Goal: Task Accomplishment & Management: Manage account settings

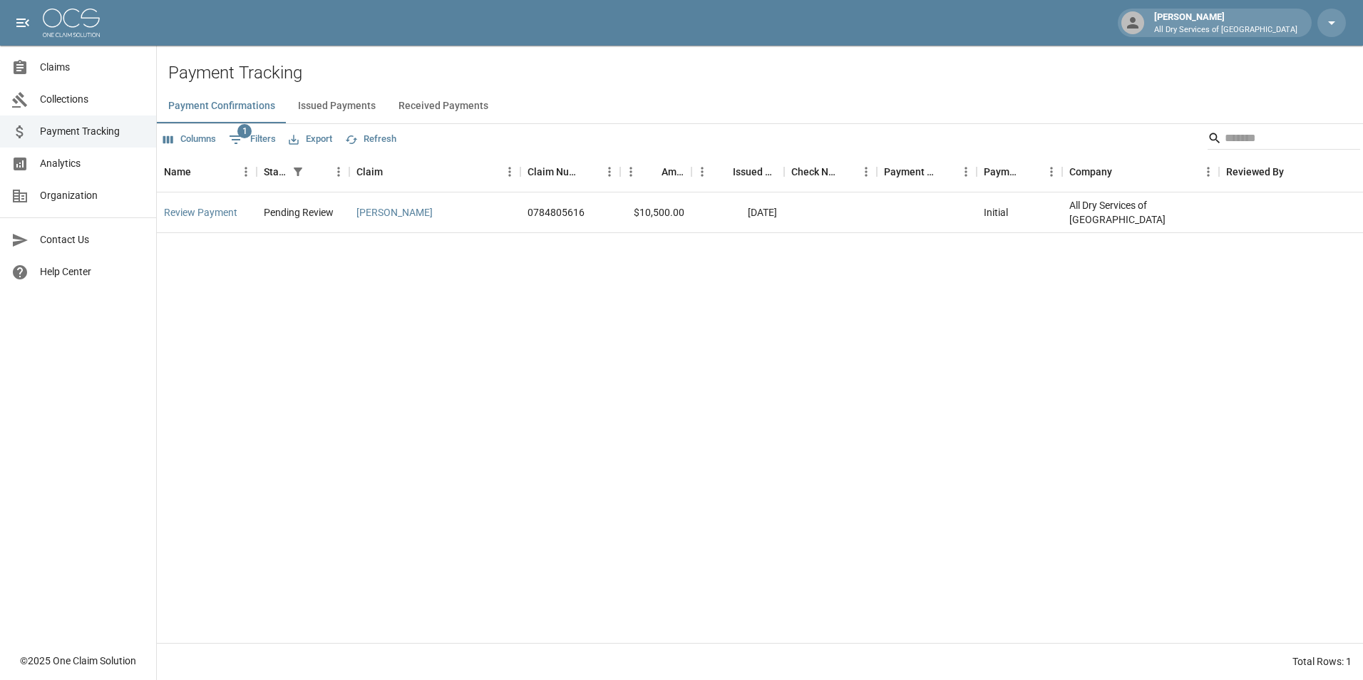
click at [83, 66] on span "Claims" at bounding box center [92, 67] width 105 height 15
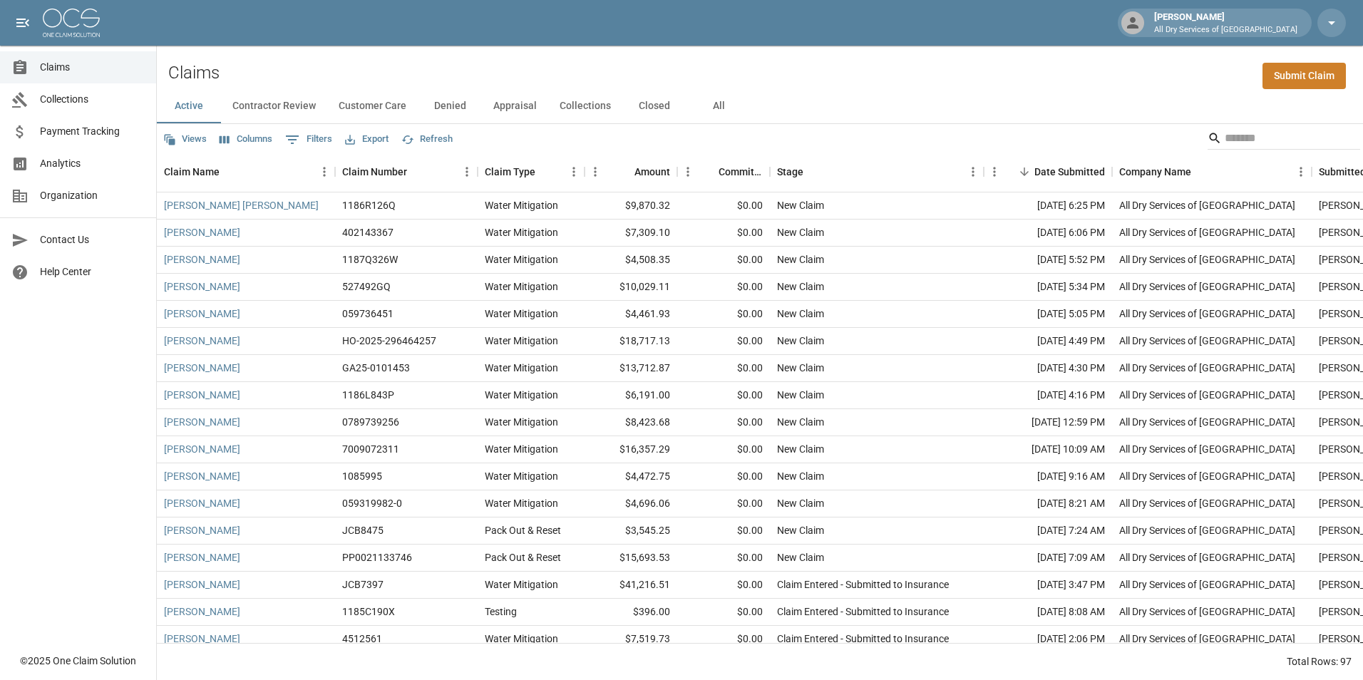
click at [716, 108] on button "All" at bounding box center [719, 106] width 64 height 34
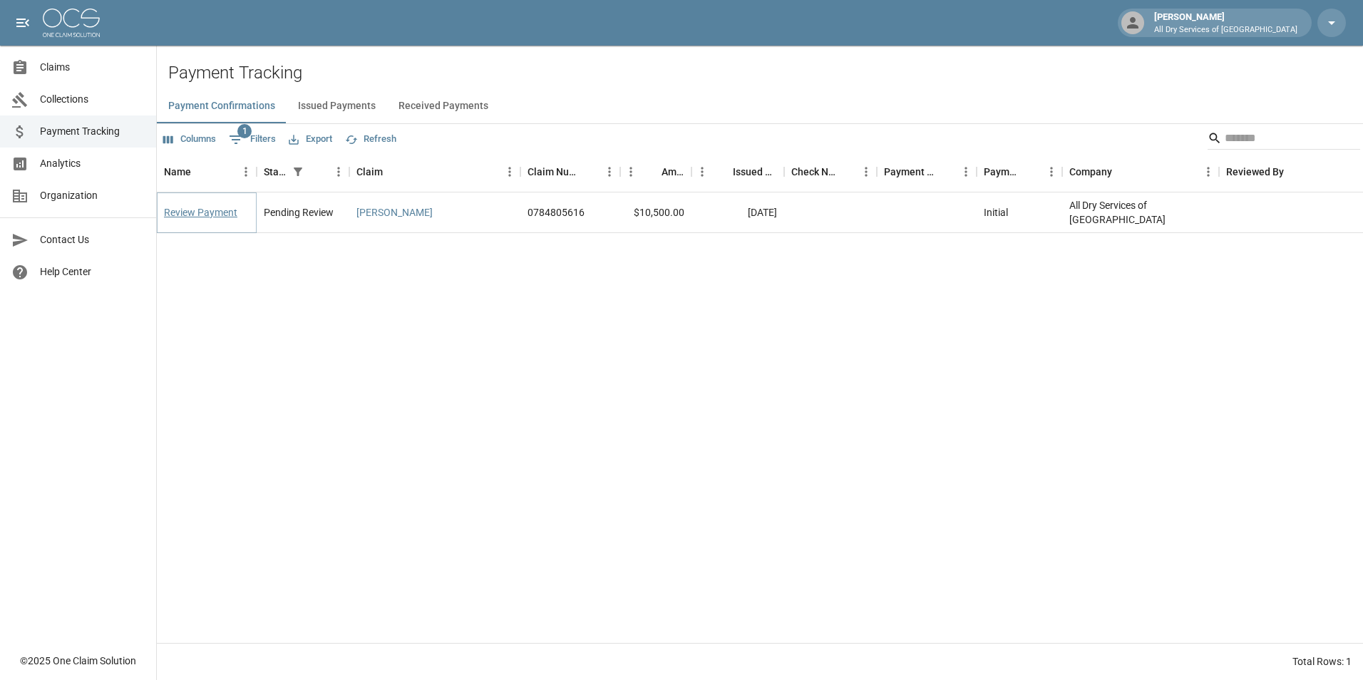
click at [203, 205] on link "Review Payment" at bounding box center [200, 212] width 73 height 14
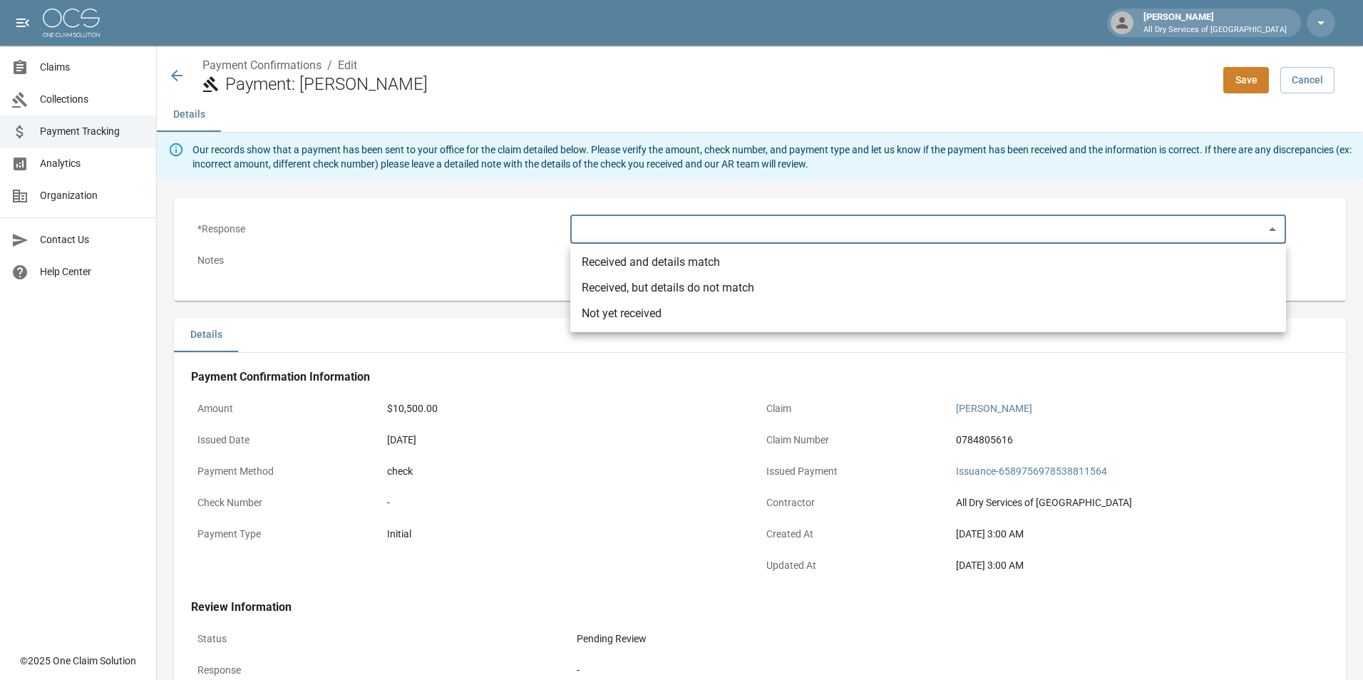
click at [1270, 225] on body "Joe Antonelli All Dry Services of Atlanta Claims Collections Payment Tracking A…" at bounding box center [681, 434] width 1363 height 869
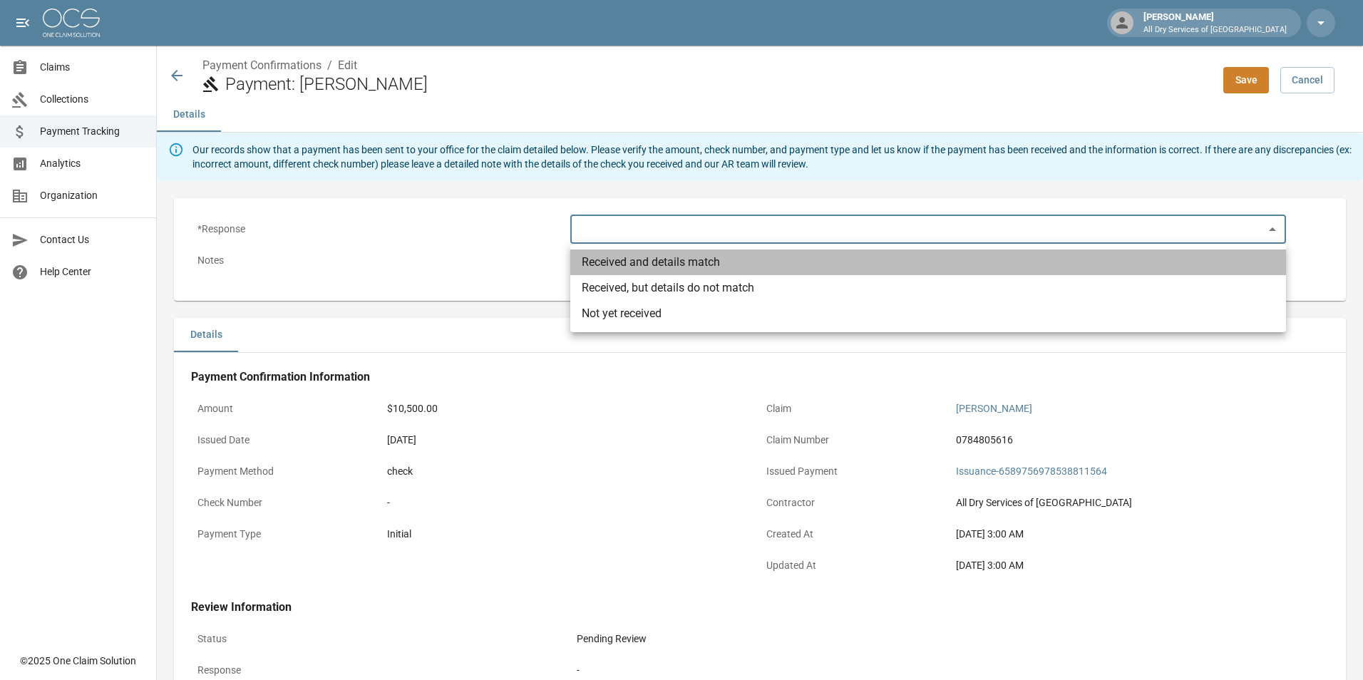
click at [1261, 267] on li "Received and details match" at bounding box center [928, 263] width 716 height 26
type input "**********"
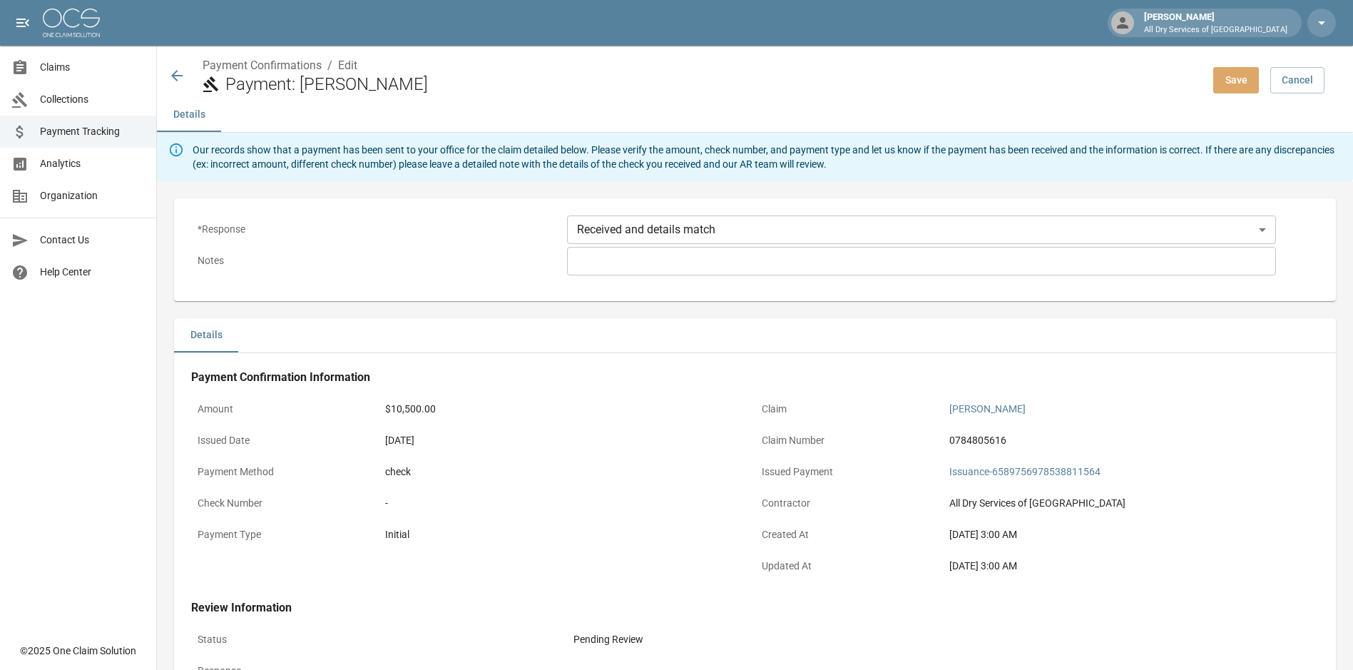
click at [1246, 73] on button "Save" at bounding box center [1236, 80] width 46 height 26
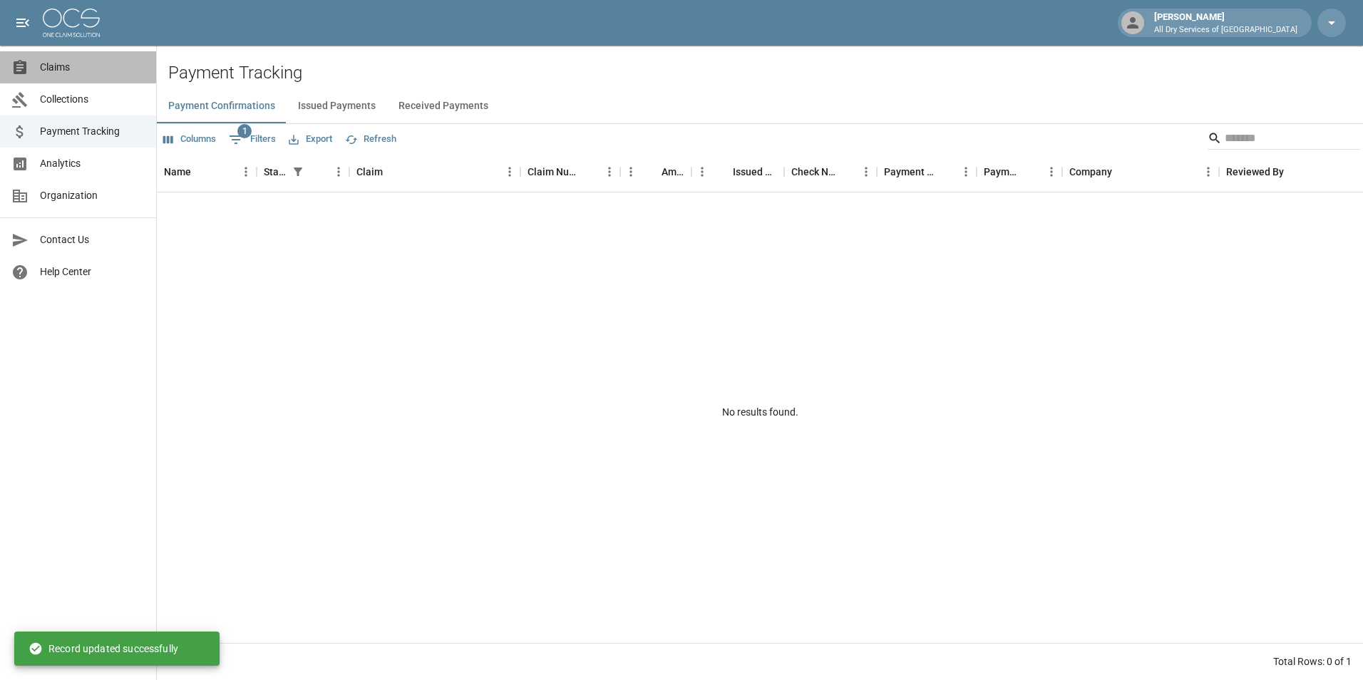
click at [92, 66] on span "Claims" at bounding box center [92, 67] width 105 height 15
